Goal: Obtain resource: Download file/media

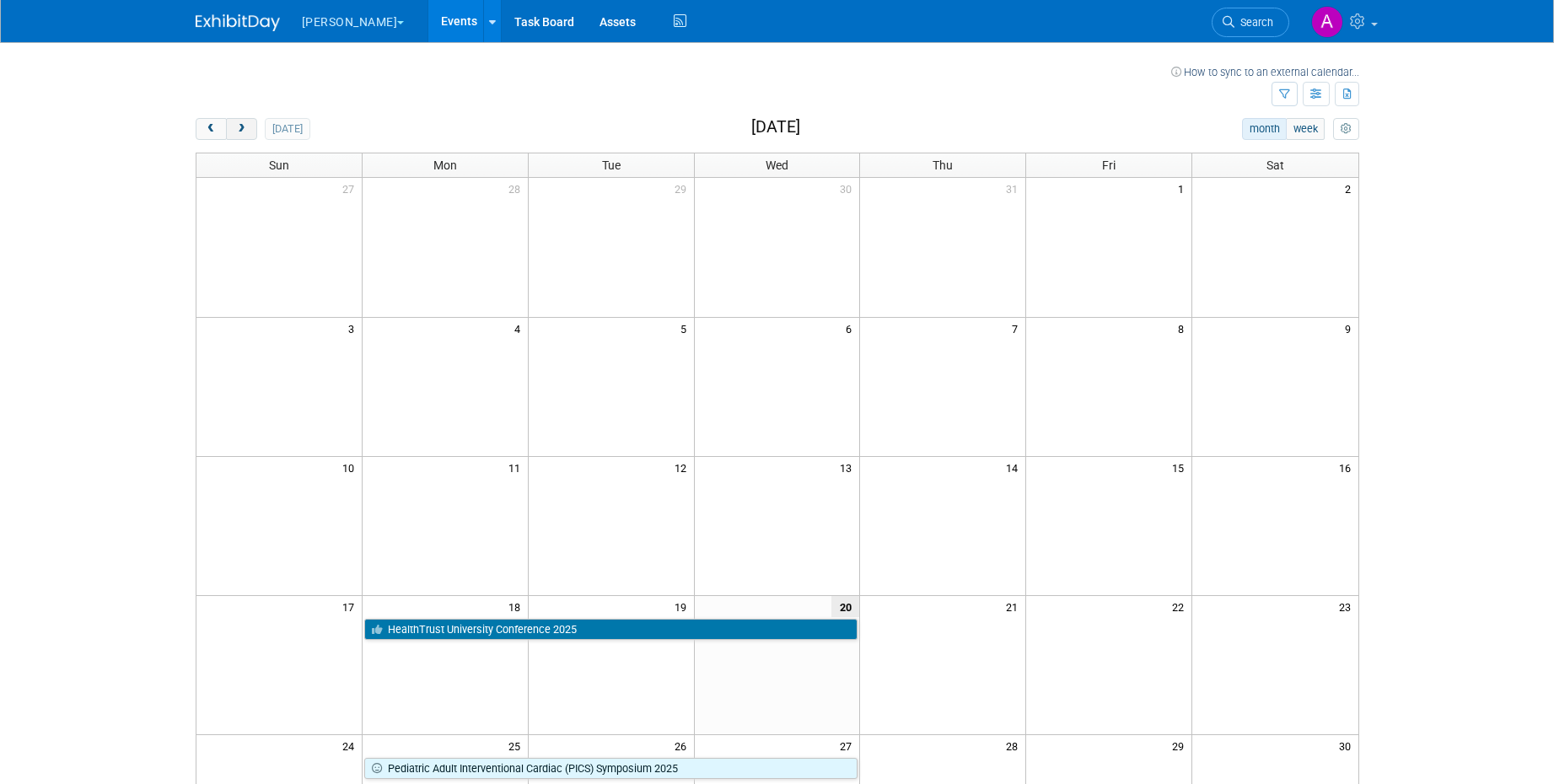
click at [245, 133] on span "next" at bounding box center [242, 129] width 13 height 11
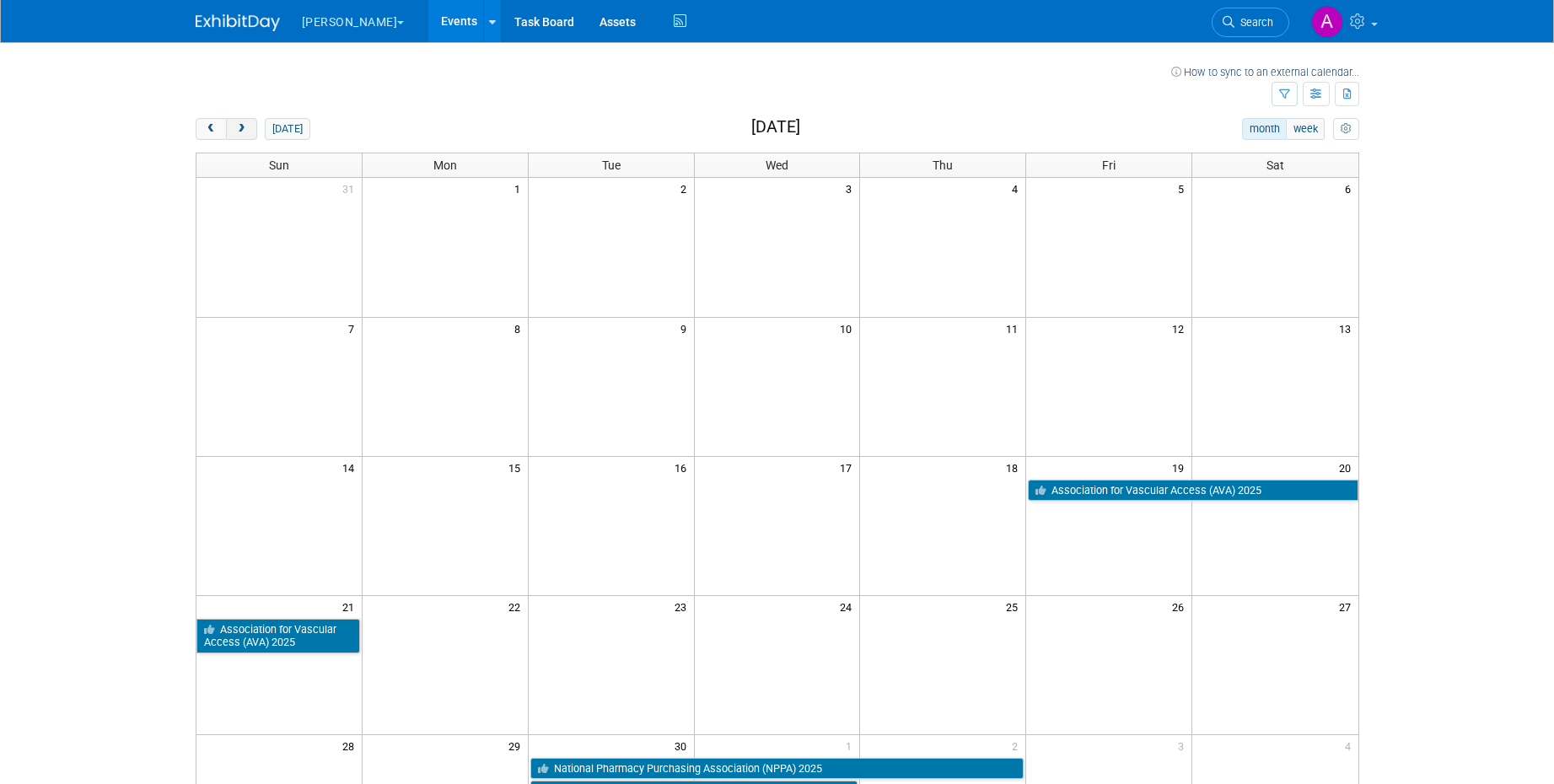
click at [244, 130] on span "next" at bounding box center [242, 129] width 13 height 11
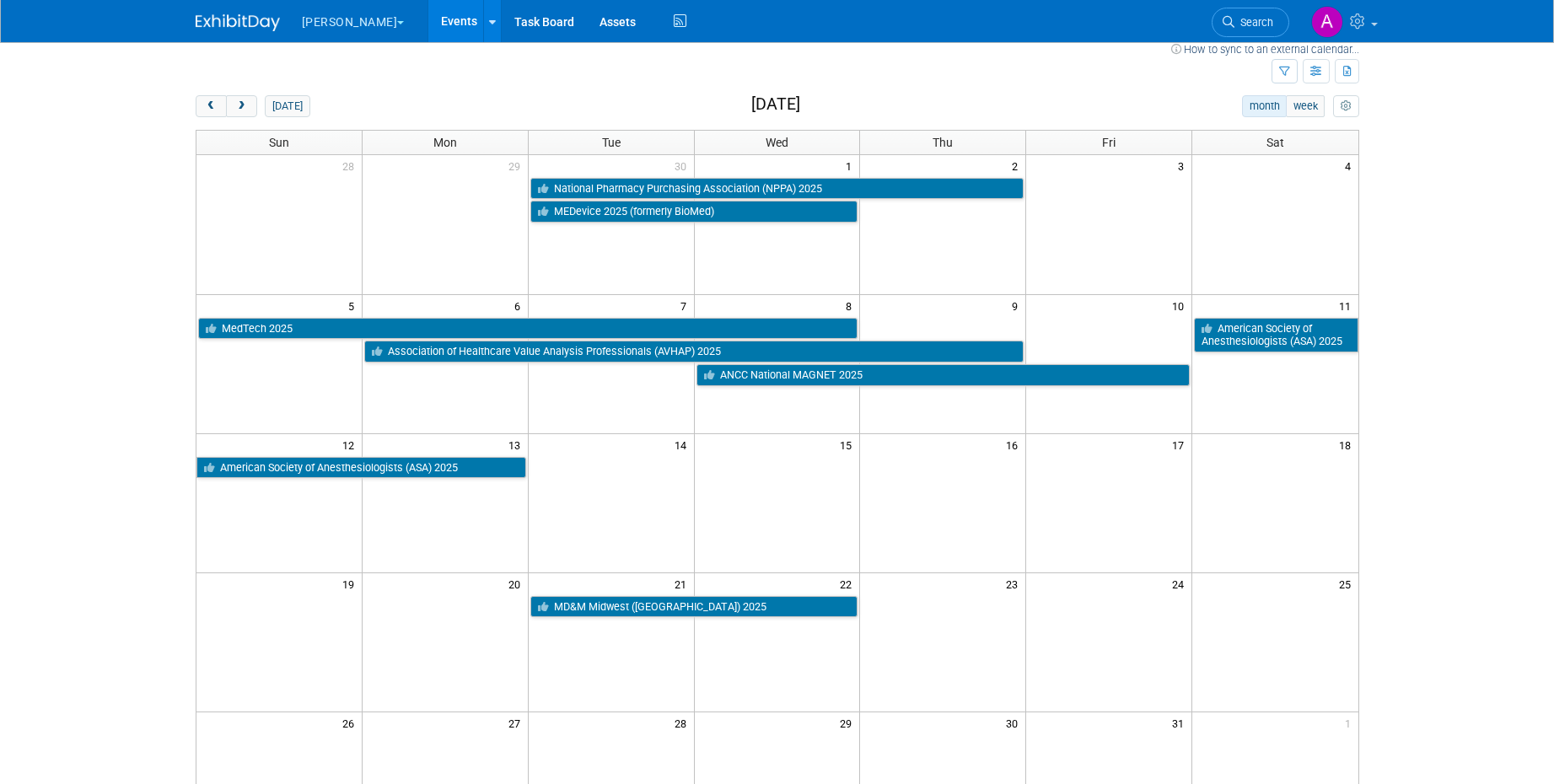
scroll to position [31, 0]
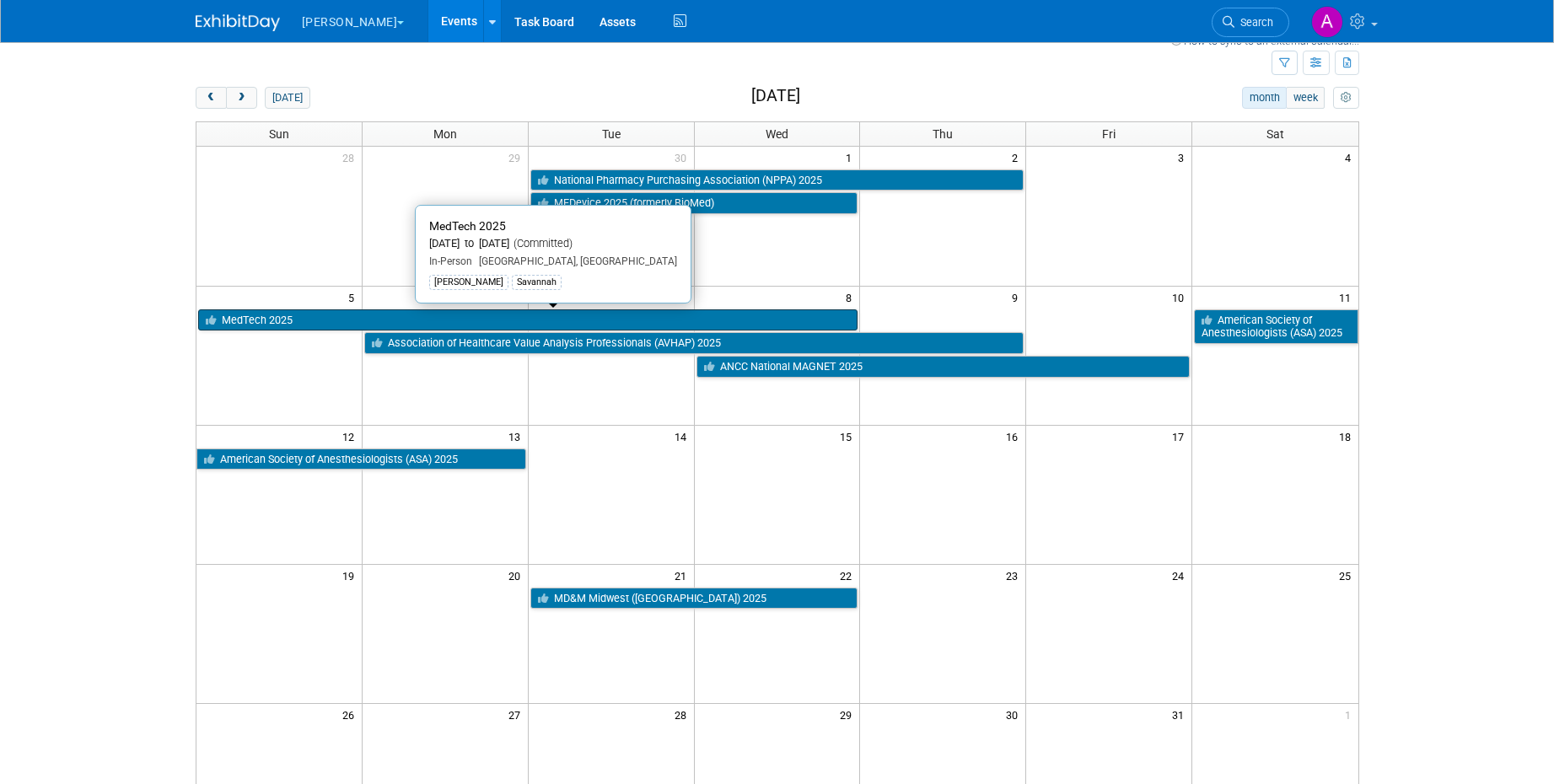
click at [278, 320] on link "MedTech 2025" at bounding box center [528, 321] width 660 height 22
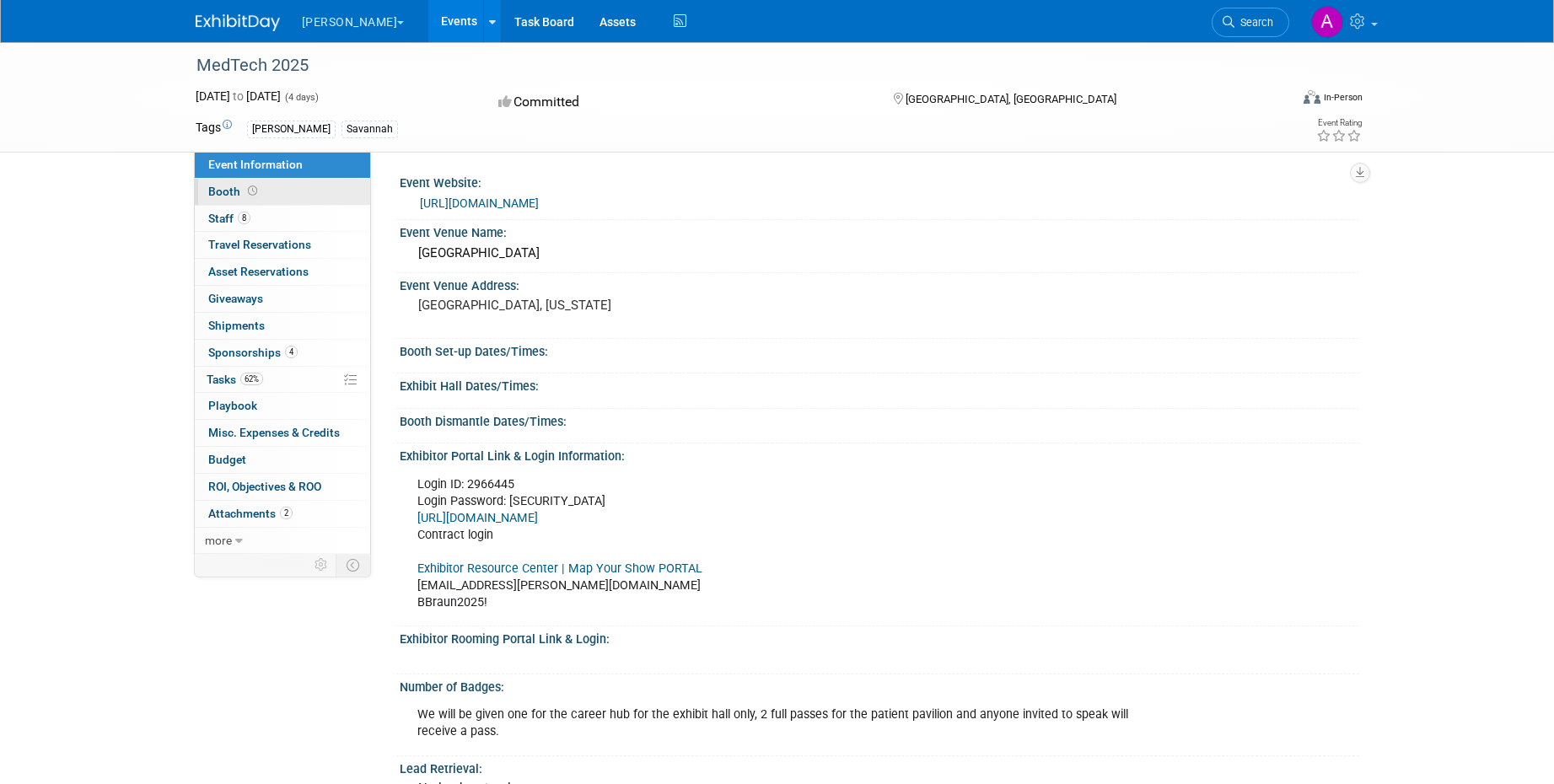
click at [288, 199] on link "Booth" at bounding box center [282, 191] width 175 height 26
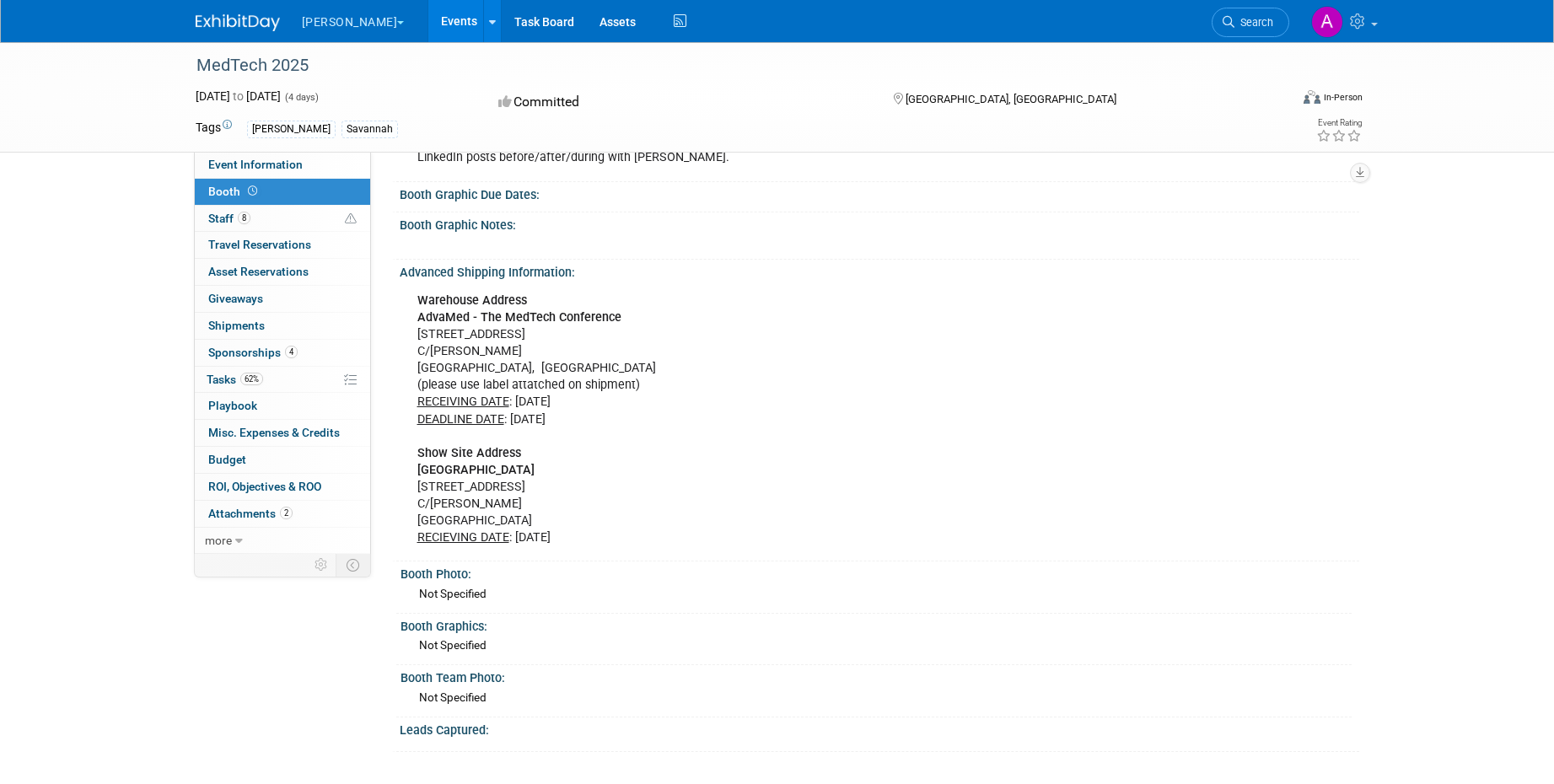
scroll to position [586, 0]
click at [286, 515] on span "2" at bounding box center [287, 513] width 13 height 13
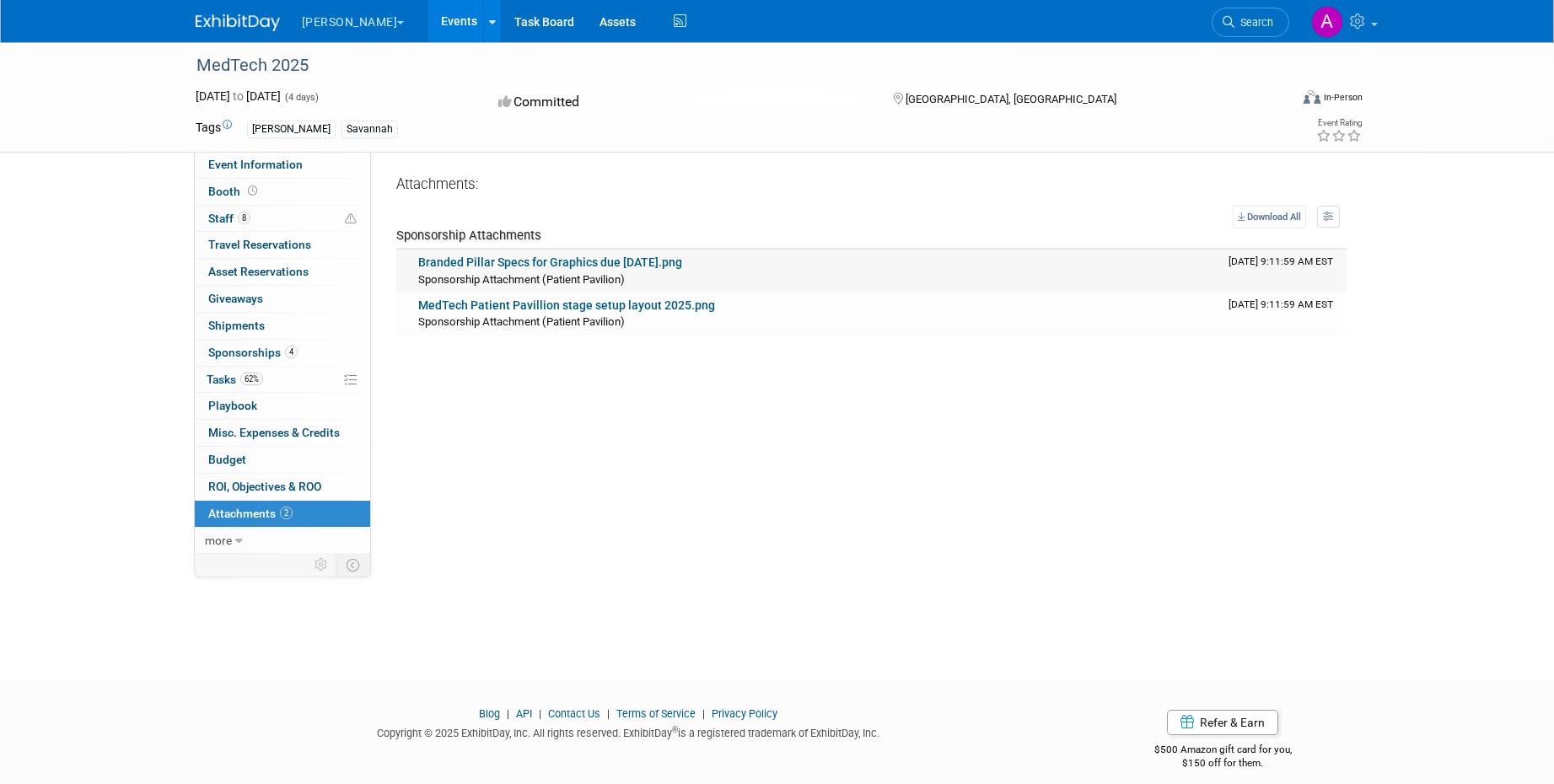
click at [672, 260] on link "Branded Pillar Specs for Graphics due August 29.png" at bounding box center [551, 261] width 264 height 13
click at [221, 544] on span "more" at bounding box center [218, 540] width 27 height 13
click at [633, 304] on link "MedTech Patient Pavillion stage setup layout 2025.png" at bounding box center [567, 304] width 296 height 13
click at [310, 195] on link "Booth" at bounding box center [282, 191] width 175 height 26
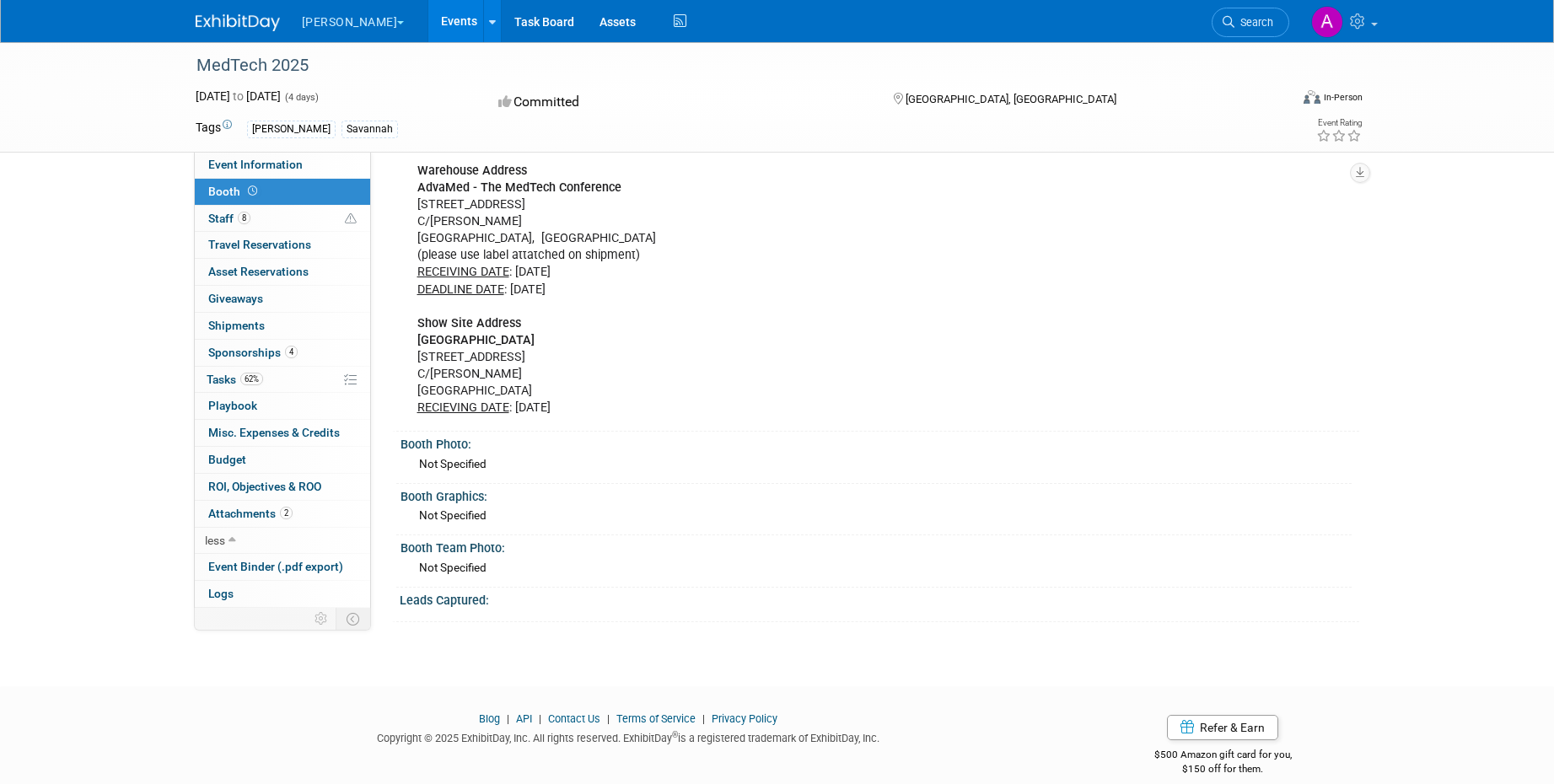
scroll to position [735, 0]
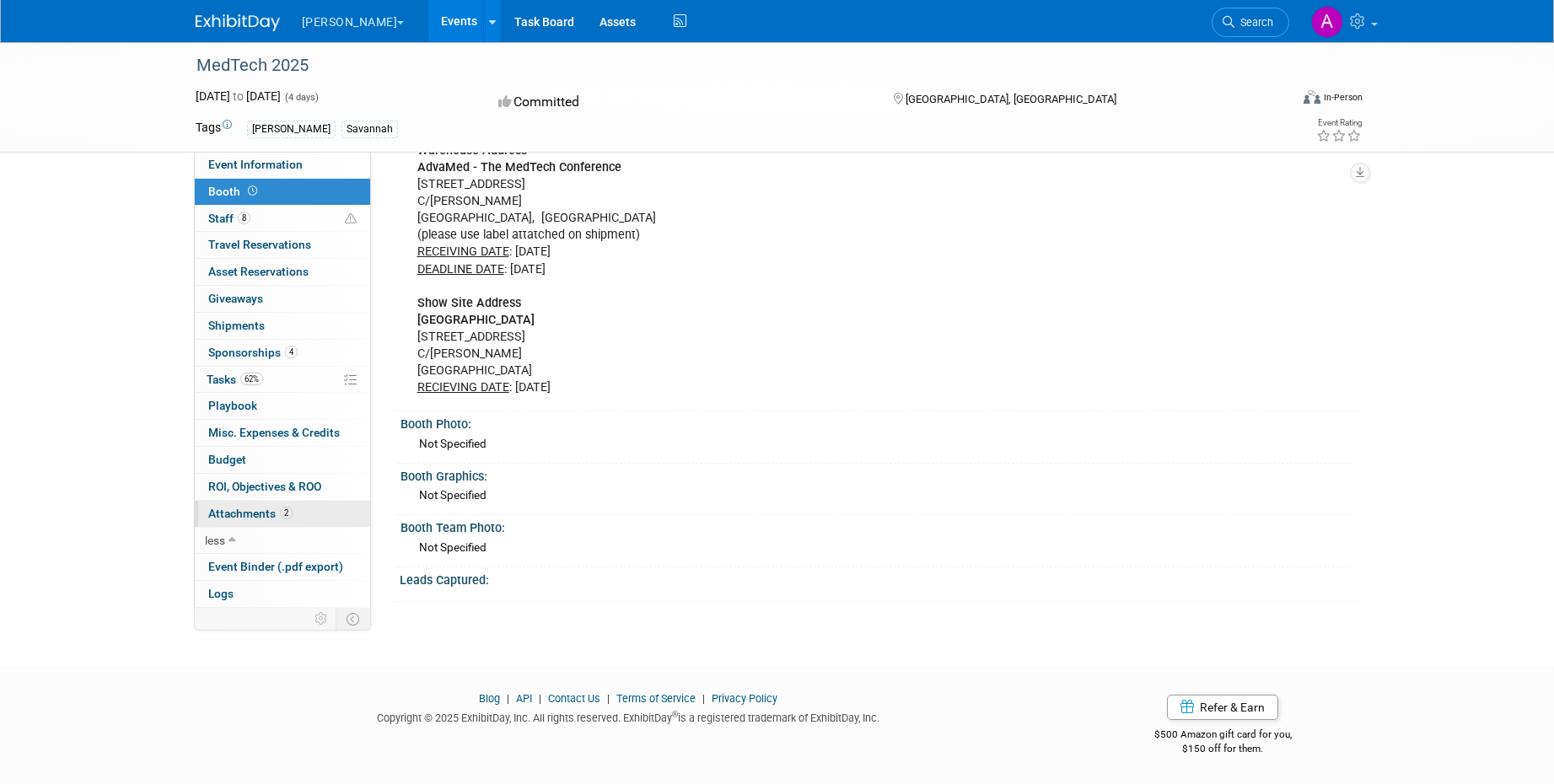
click at [308, 512] on link "2 Attachments 2" at bounding box center [282, 514] width 175 height 26
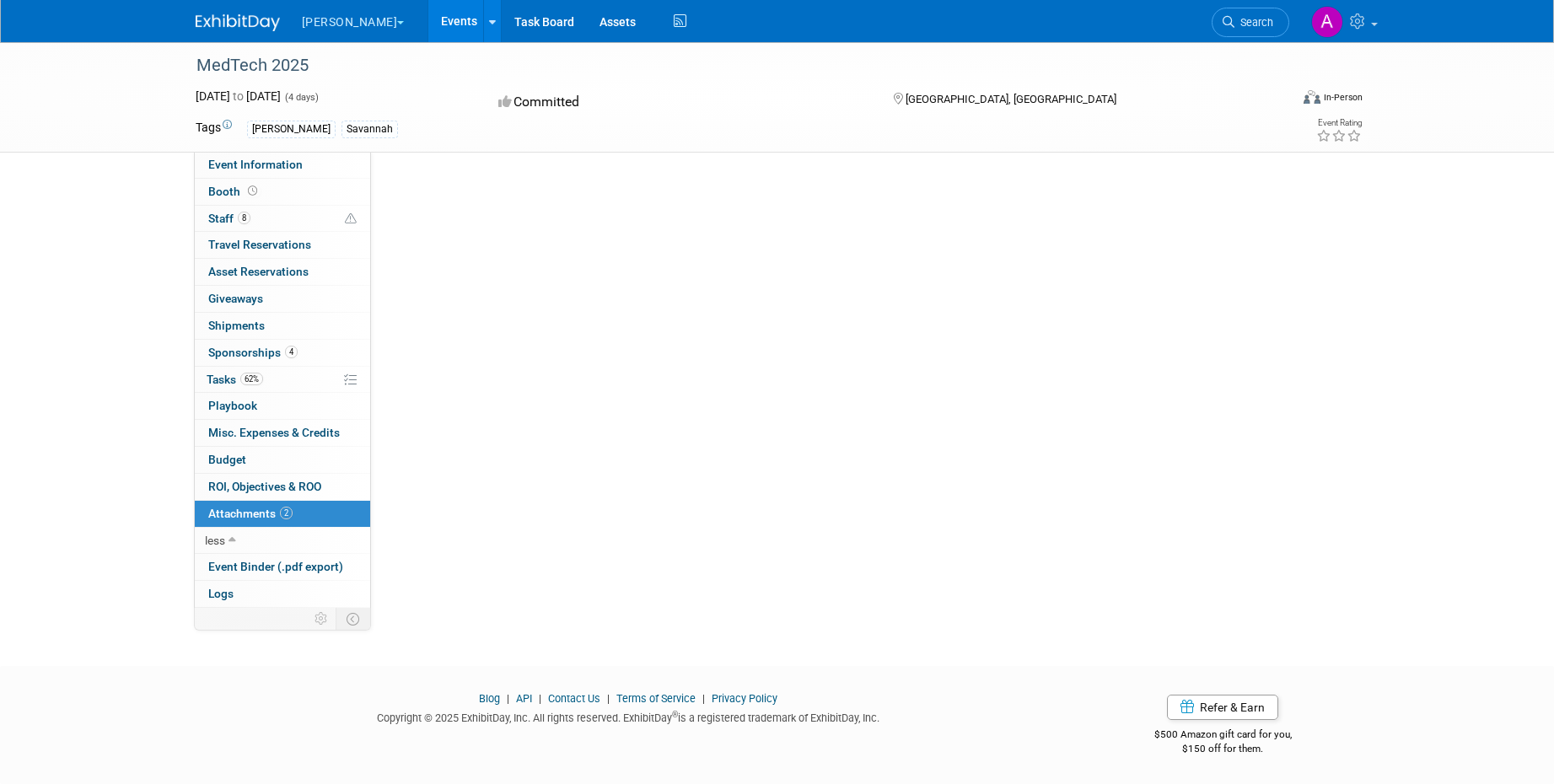
scroll to position [0, 0]
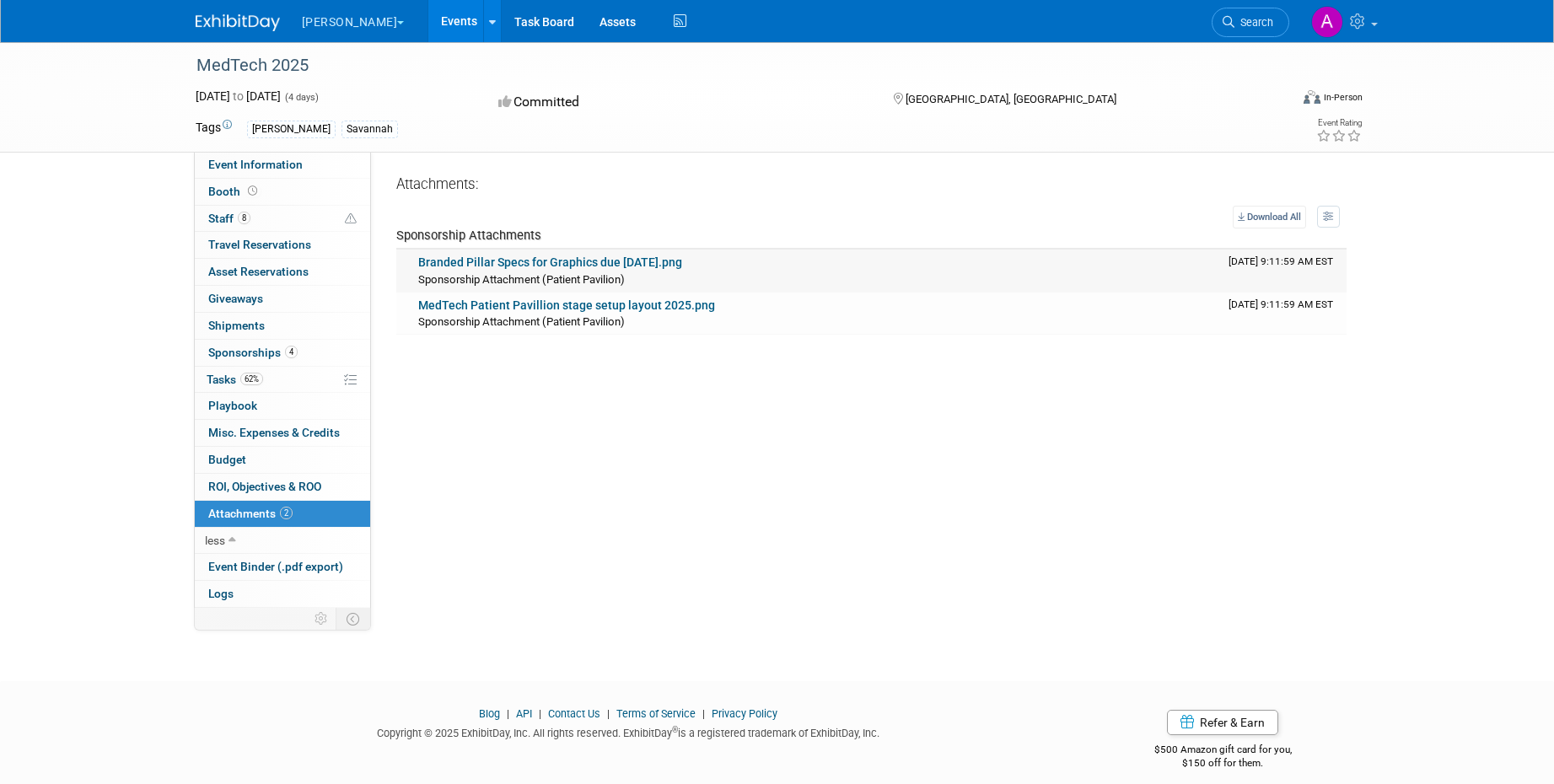
click at [570, 260] on link "Branded Pillar Specs for Graphics due August 29.png" at bounding box center [551, 261] width 264 height 13
click at [601, 265] on link "Branded Pillar Specs for Graphics due August 29.png" at bounding box center [551, 261] width 264 height 13
click at [287, 167] on span "Event Information" at bounding box center [255, 164] width 94 height 13
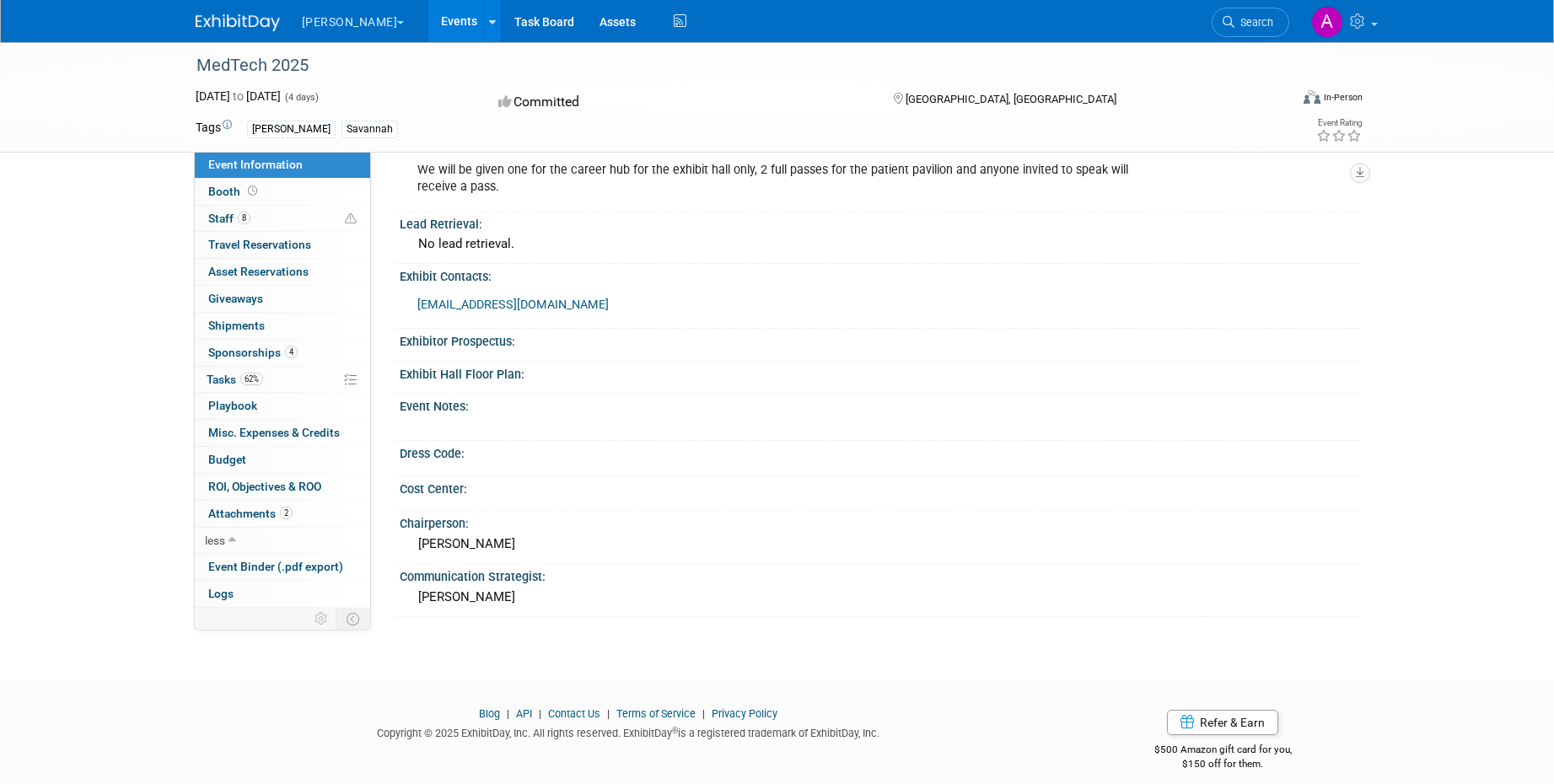
scroll to position [559, 0]
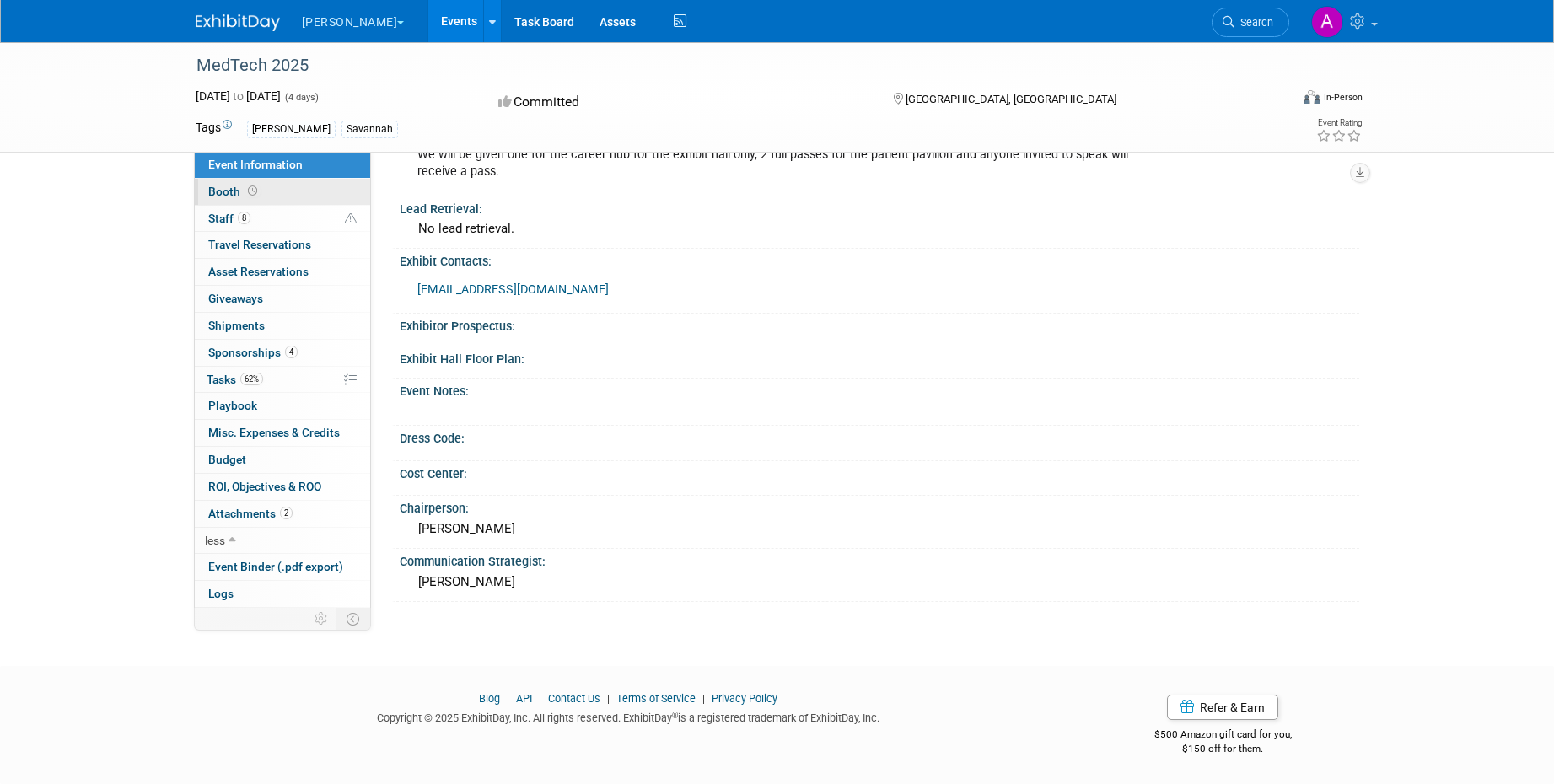
click at [278, 195] on link "Booth" at bounding box center [282, 191] width 175 height 26
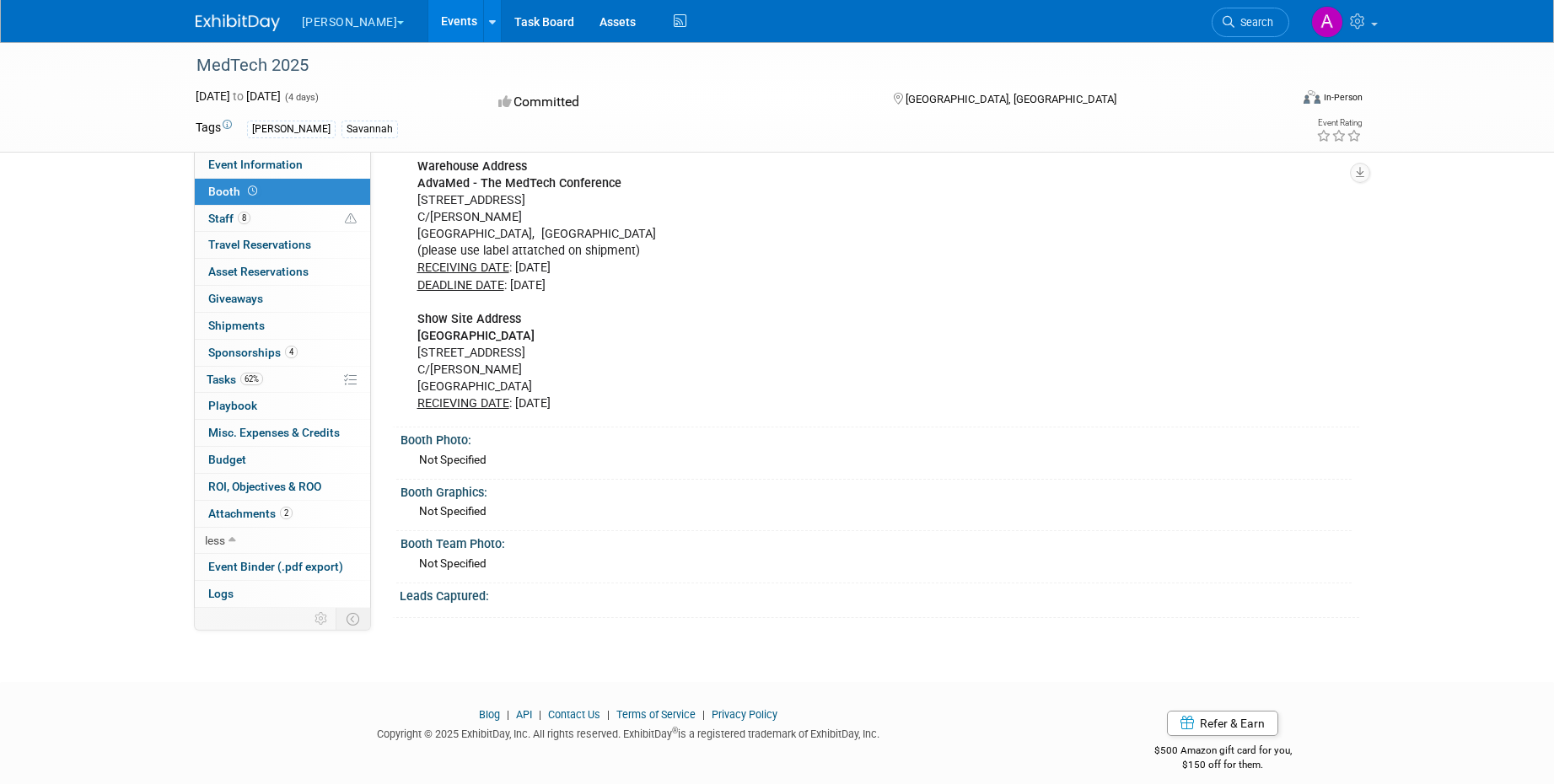
scroll to position [735, 0]
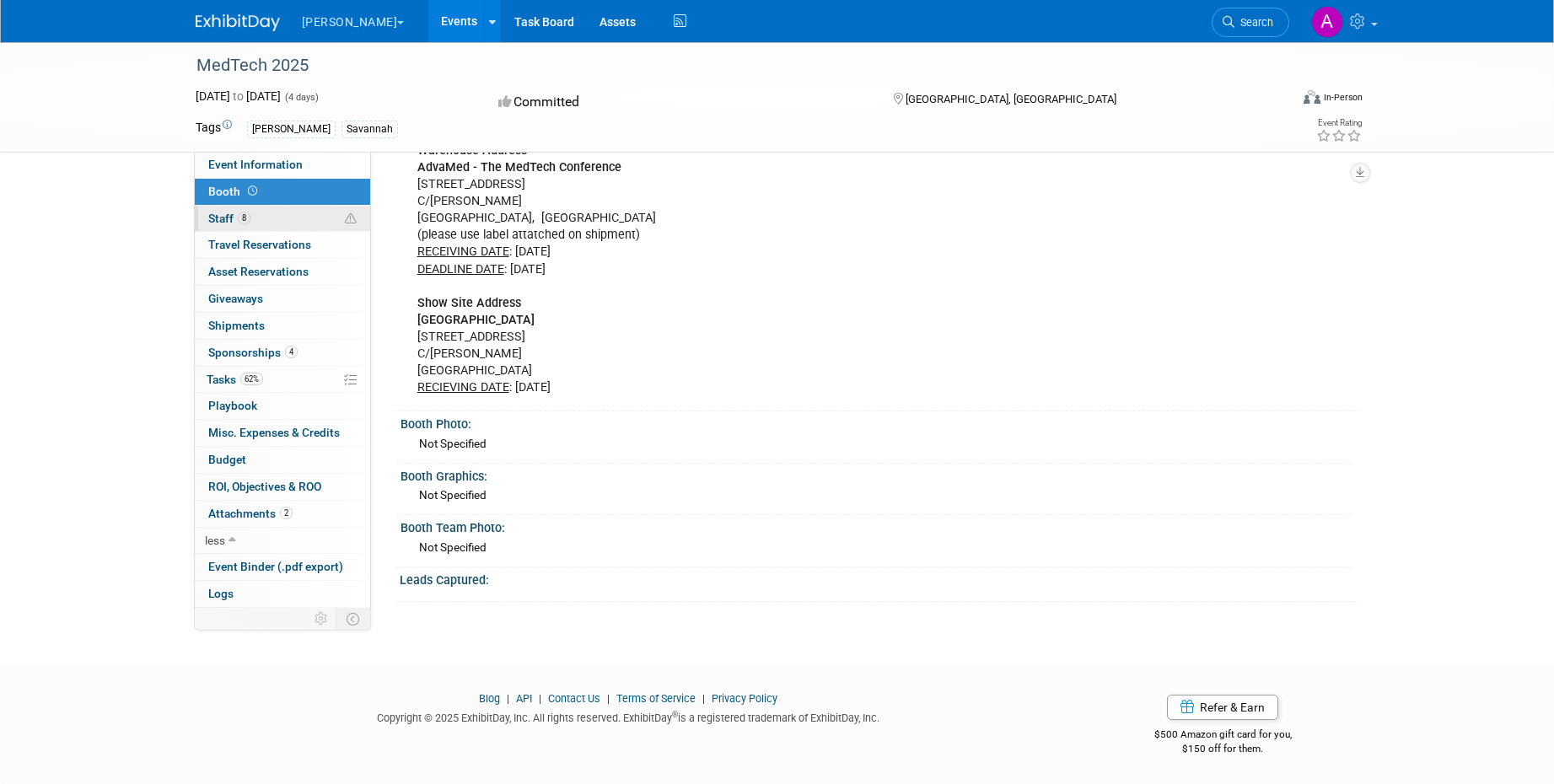
click at [283, 219] on link "8 Staff 8" at bounding box center [282, 218] width 175 height 26
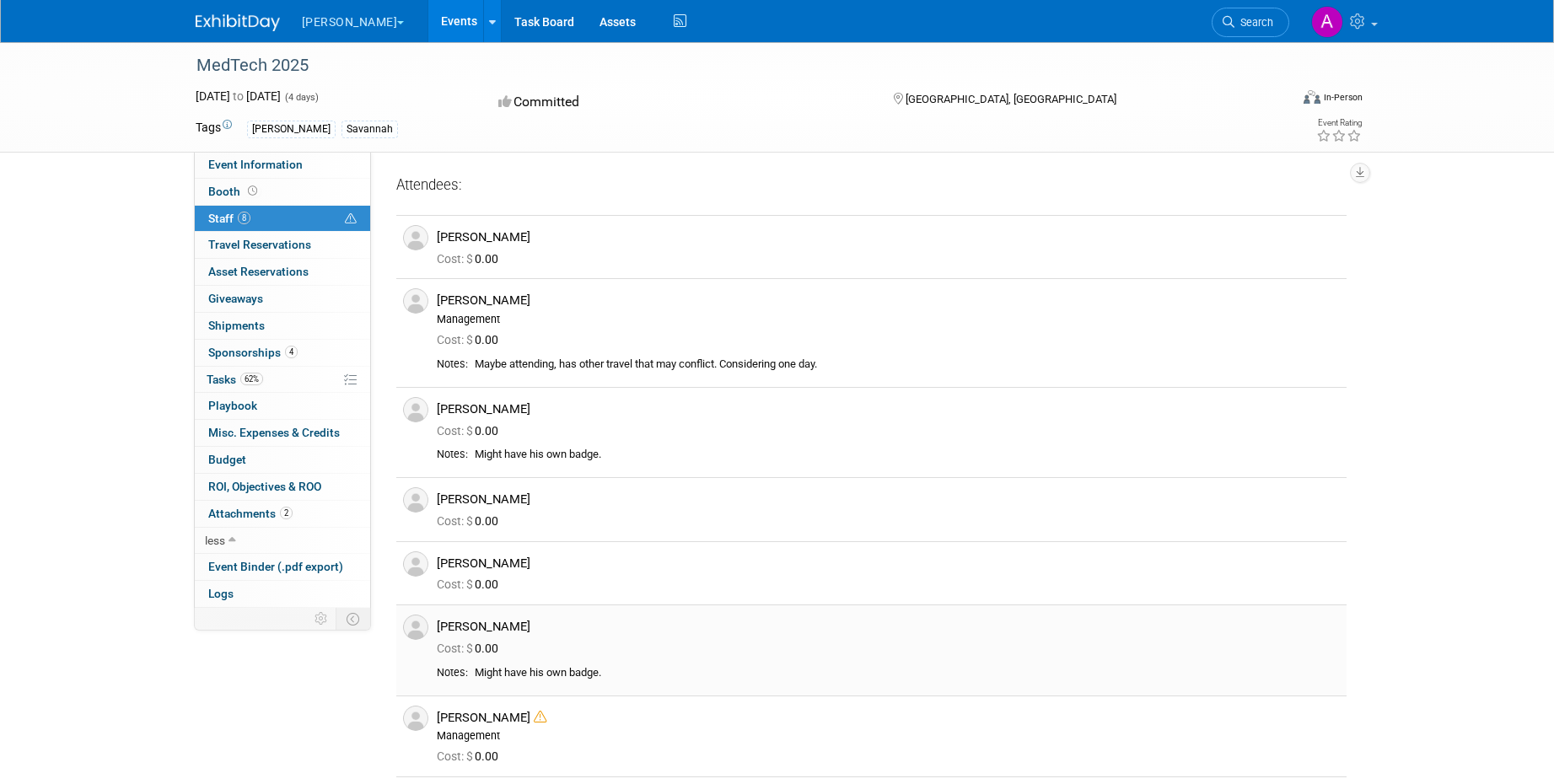
scroll to position [255, 0]
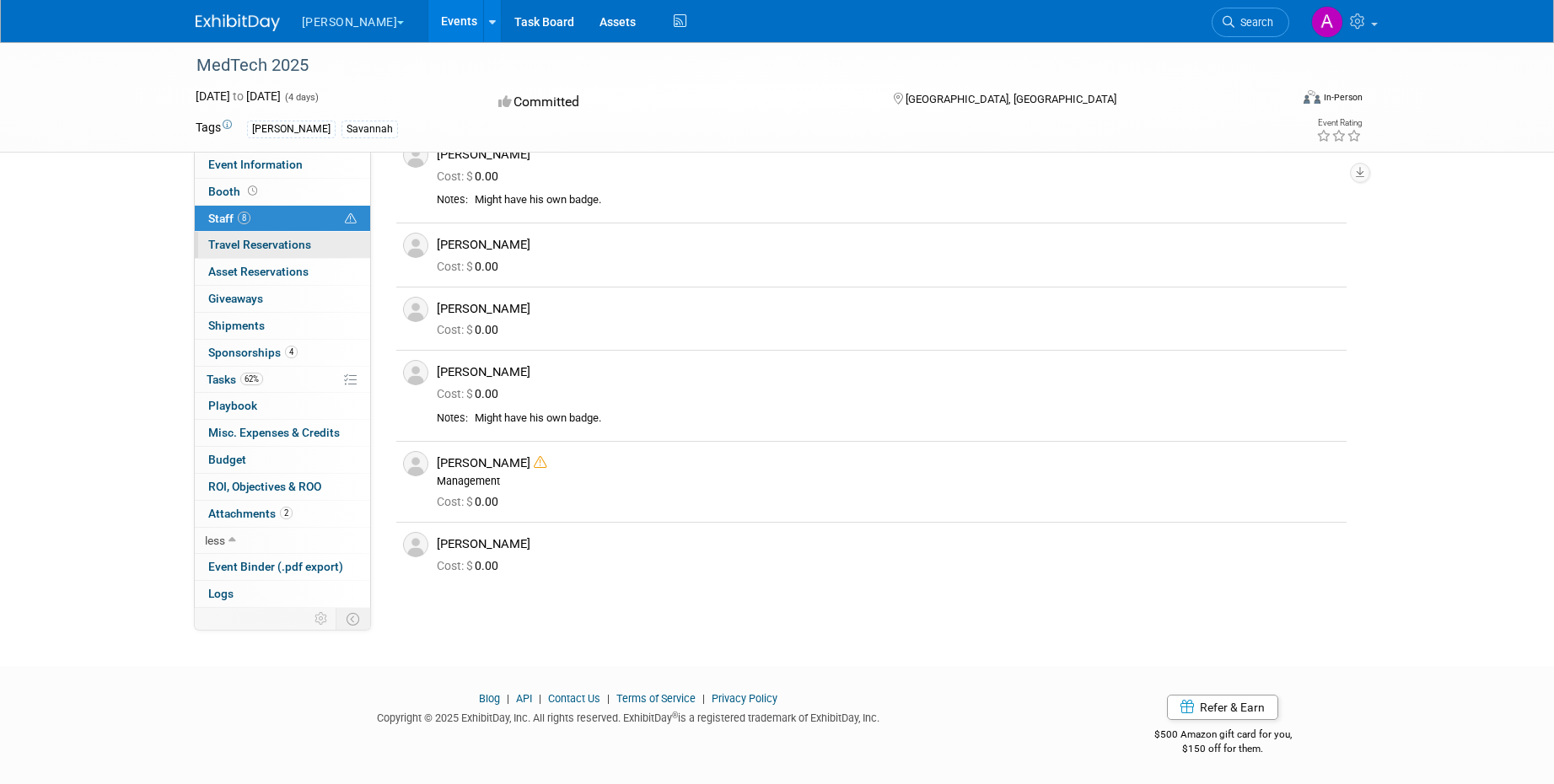
click at [265, 241] on span "Travel Reservations 0" at bounding box center [260, 244] width 103 height 13
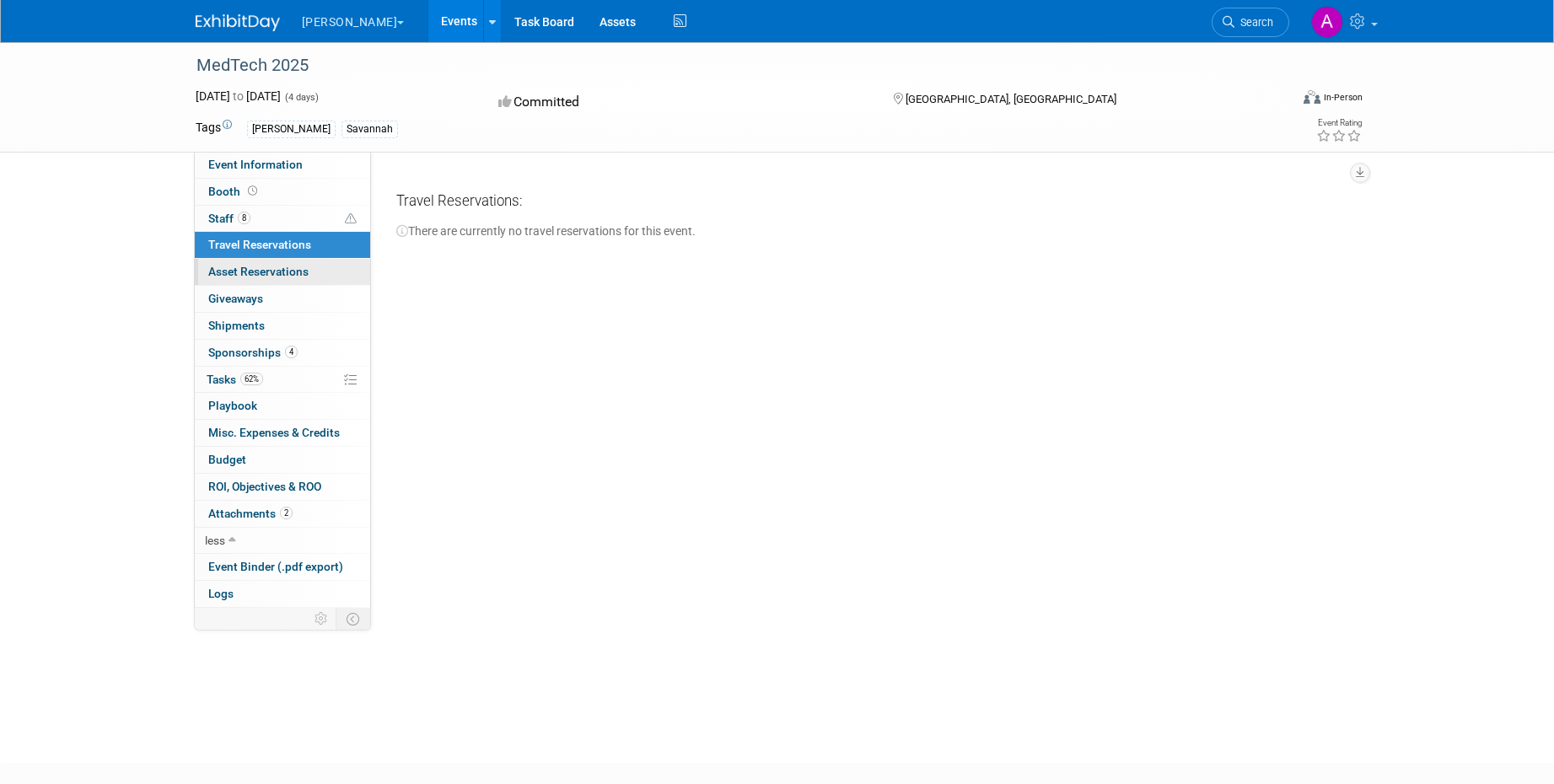
click at [336, 268] on link "0 Asset Reservations 0" at bounding box center [282, 271] width 175 height 26
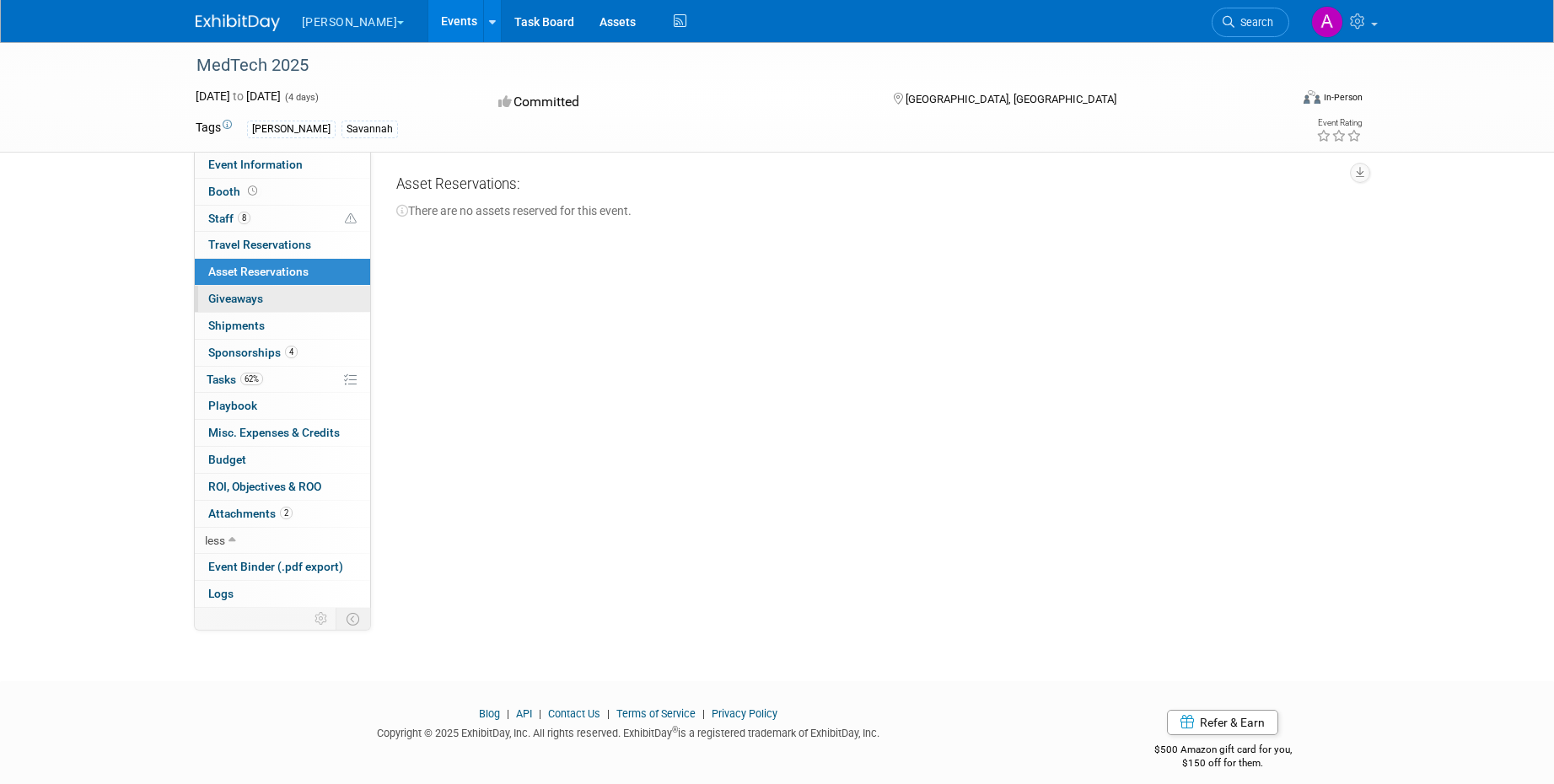
click at [306, 296] on link "0 Giveaways 0" at bounding box center [282, 298] width 175 height 26
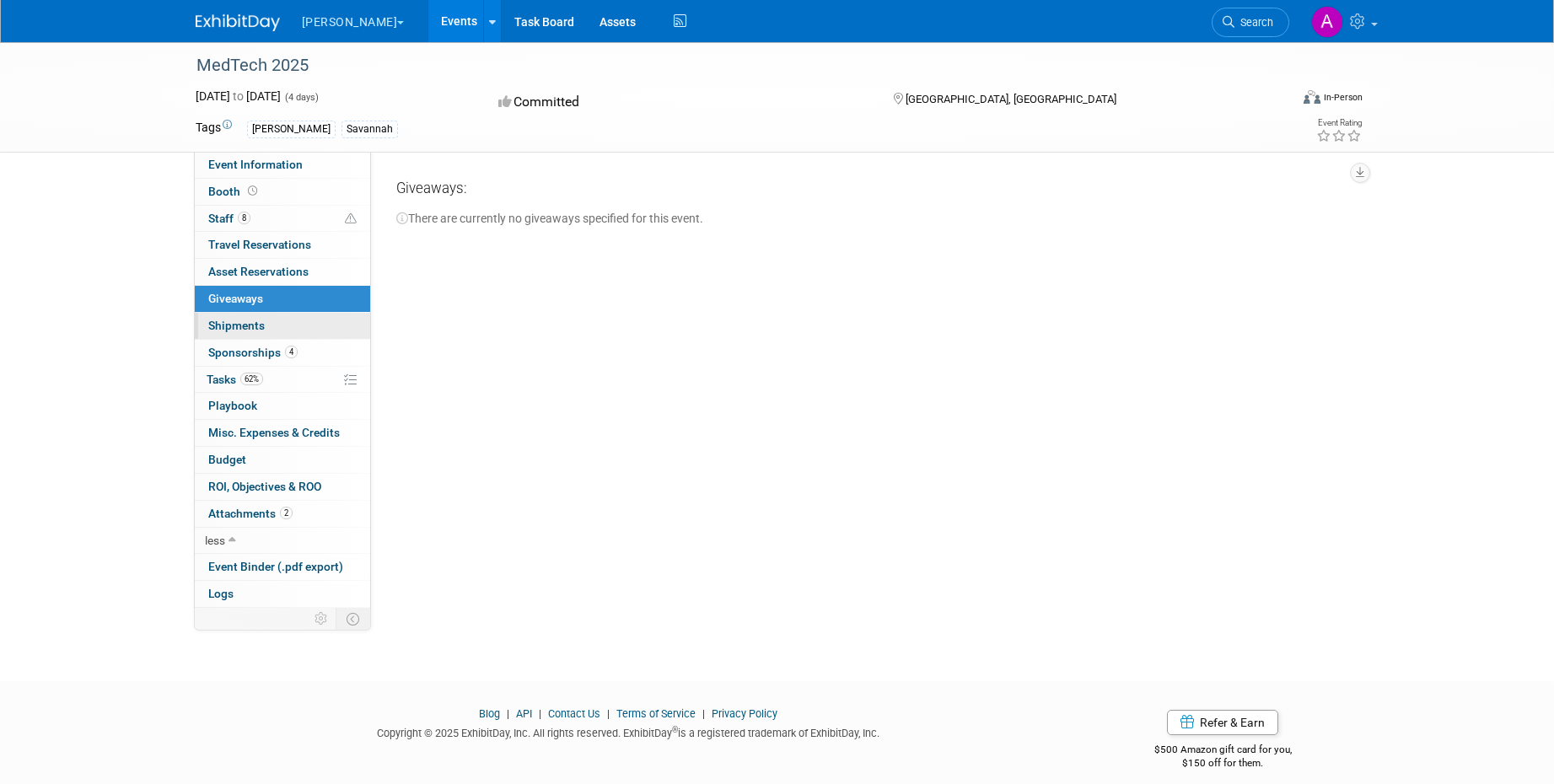
drag, startPoint x: 325, startPoint y: 327, endPoint x: 344, endPoint y: 330, distance: 19.2
click at [325, 327] on link "0 Shipments 0" at bounding box center [282, 325] width 175 height 26
click at [319, 345] on link "4 Sponsorships 4" at bounding box center [282, 352] width 175 height 26
